Goal: Information Seeking & Learning: Understand process/instructions

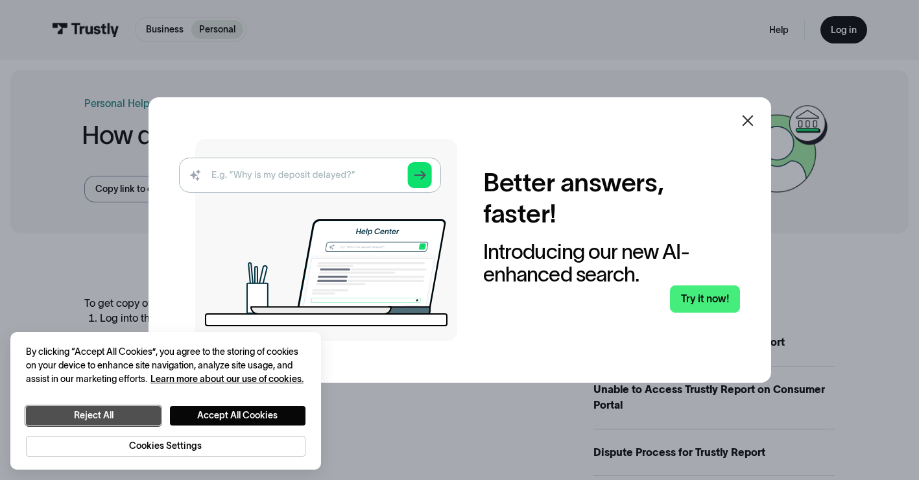
click at [109, 419] on button "Reject All" at bounding box center [93, 415] width 135 height 19
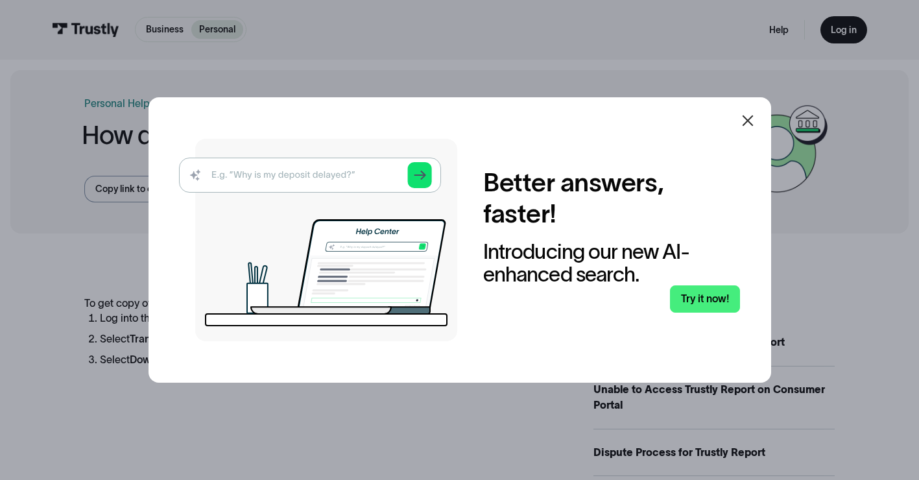
drag, startPoint x: 756, startPoint y: 124, endPoint x: 749, endPoint y: 138, distance: 16.0
click at [756, 123] on icon at bounding box center [748, 121] width 16 height 16
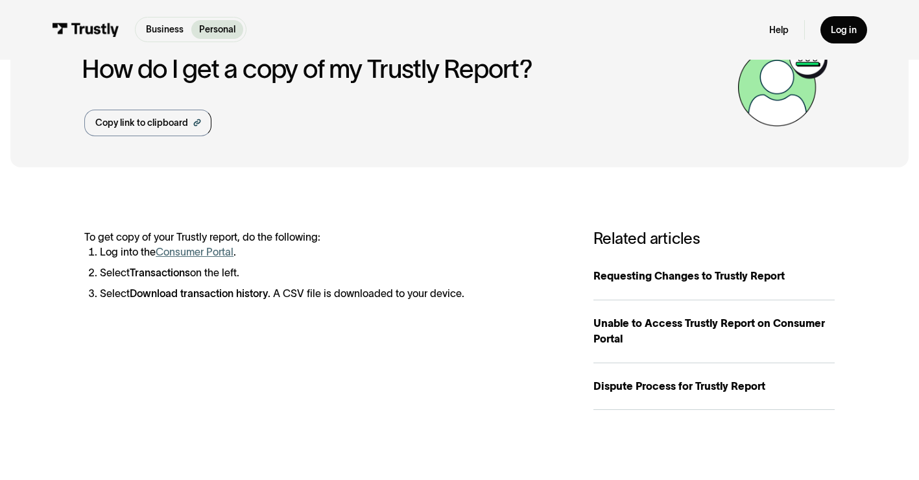
scroll to position [65, 0]
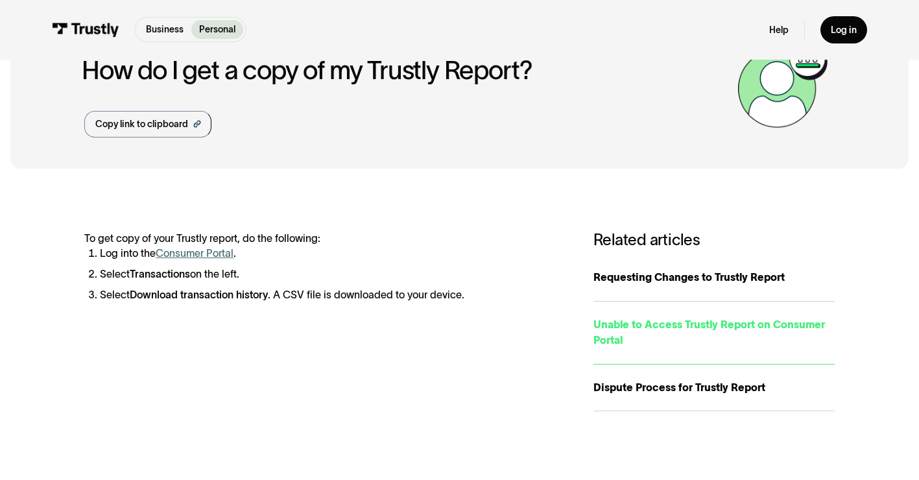
click at [623, 329] on div "Unable to Access Trustly Report on Consumer Portal" at bounding box center [713, 332] width 241 height 31
